Goal: Register for event/course

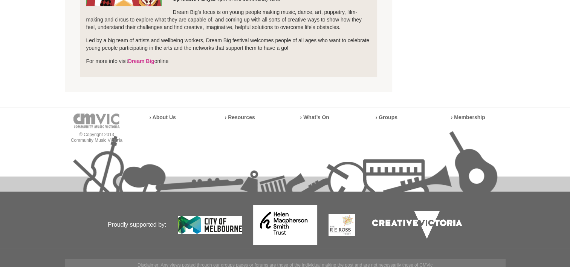
scroll to position [29, 0]
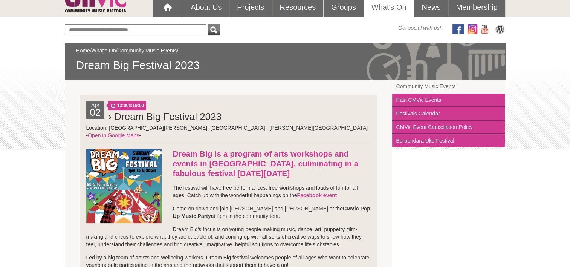
scroll to position [151, 0]
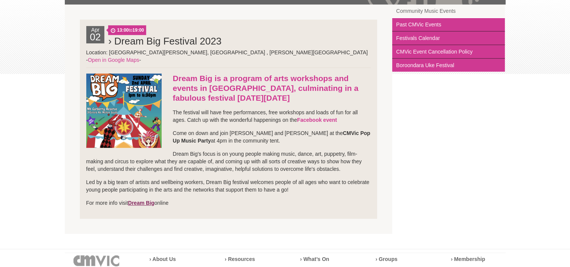
click at [150, 200] on link "Dream Big" at bounding box center [141, 203] width 26 height 6
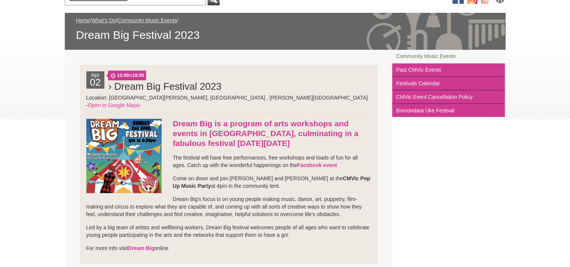
scroll to position [104, 0]
